Goal: Check status: Check status

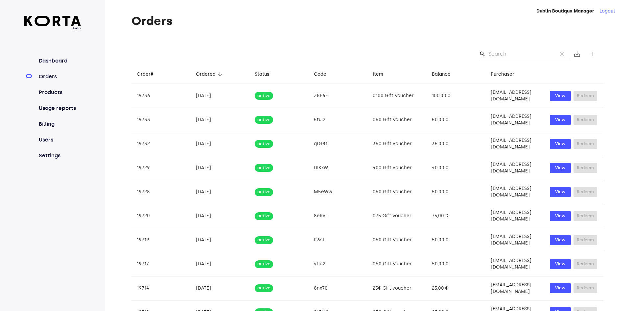
click at [511, 52] on input "Search" at bounding box center [521, 54] width 64 height 11
click at [507, 53] on input "Search" at bounding box center [521, 54] width 64 height 11
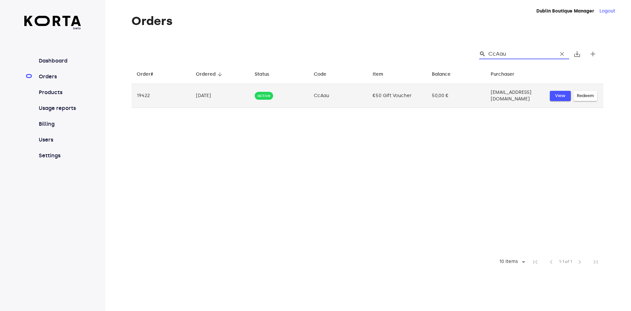
type input "CcAau"
click at [566, 95] on span "View" at bounding box center [560, 96] width 14 height 8
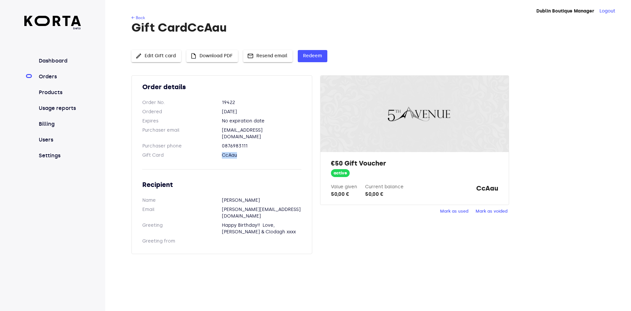
drag, startPoint x: 246, startPoint y: 148, endPoint x: 213, endPoint y: 148, distance: 32.9
click at [213, 152] on dl "Gift Card CcAau" at bounding box center [221, 155] width 159 height 7
copy dl "CcAau"
click at [459, 213] on span "Mark as used" at bounding box center [454, 212] width 28 height 8
